Goal: Transaction & Acquisition: Purchase product/service

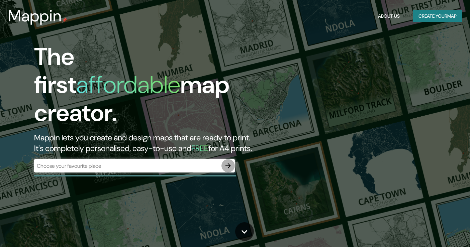
click at [227, 162] on icon "button" at bounding box center [228, 166] width 8 height 8
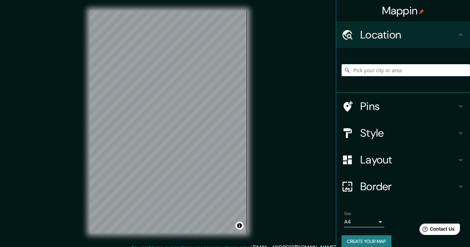
click at [376, 67] on input "Pick your city or area" at bounding box center [406, 70] width 128 height 12
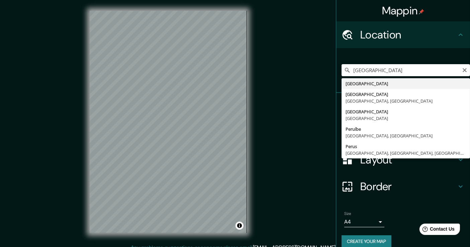
type input "[GEOGRAPHIC_DATA]"
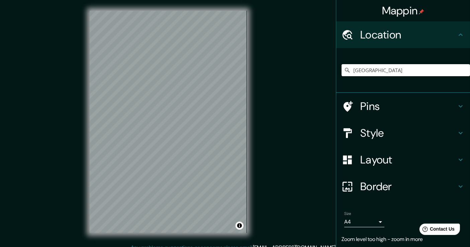
click at [416, 107] on h4 "Pins" at bounding box center [408, 106] width 96 height 13
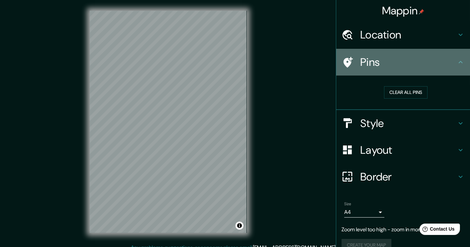
click at [376, 61] on h4 "Pins" at bounding box center [408, 62] width 96 height 13
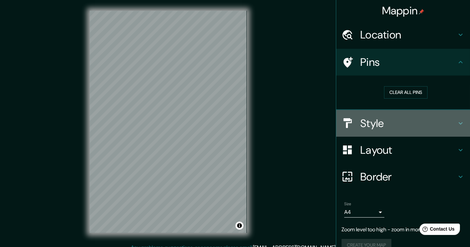
click at [385, 121] on h4 "Style" at bounding box center [408, 123] width 96 height 13
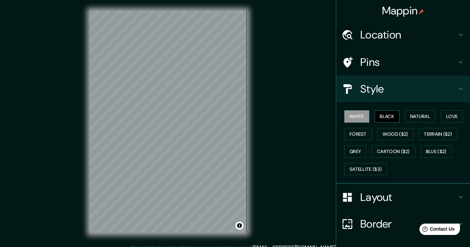
click at [384, 120] on button "Black" at bounding box center [387, 116] width 25 height 12
click at [375, 122] on button "Black" at bounding box center [387, 116] width 25 height 12
click at [312, 129] on div "Mappin Location [GEOGRAPHIC_DATA] Pins Style White Black Natural Love Forest Wo…" at bounding box center [235, 127] width 470 height 255
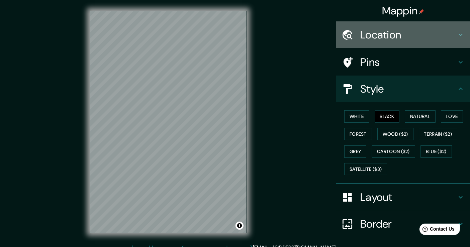
click at [404, 43] on div "Location" at bounding box center [403, 34] width 134 height 27
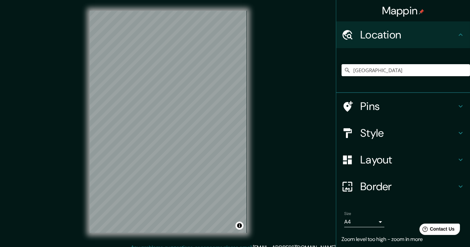
click at [371, 31] on h4 "Location" at bounding box center [408, 34] width 96 height 13
